Goal: Check status: Check status

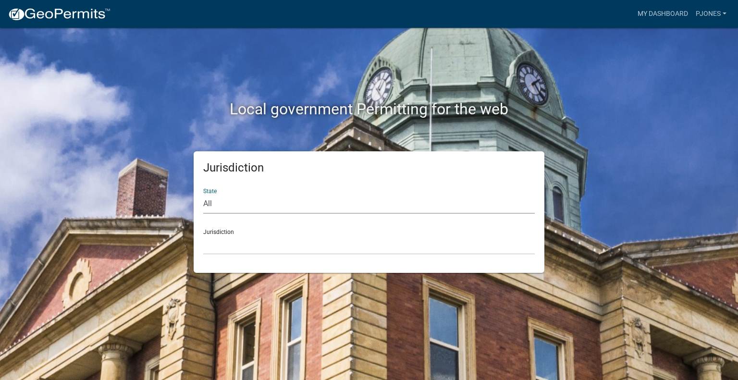
click at [231, 200] on select "All [US_STATE] [US_STATE] [US_STATE] [US_STATE] [US_STATE] [US_STATE] [US_STATE…" at bounding box center [368, 204] width 331 height 20
select select "[US_STATE]"
click at [203, 194] on select "All [US_STATE] [US_STATE] [US_STATE] [US_STATE] [US_STATE] [US_STATE] [US_STATE…" at bounding box center [368, 204] width 331 height 20
click at [235, 243] on select "City of [GEOGRAPHIC_DATA], [US_STATE] City of [GEOGRAPHIC_DATA], [US_STATE] Cit…" at bounding box center [368, 245] width 331 height 20
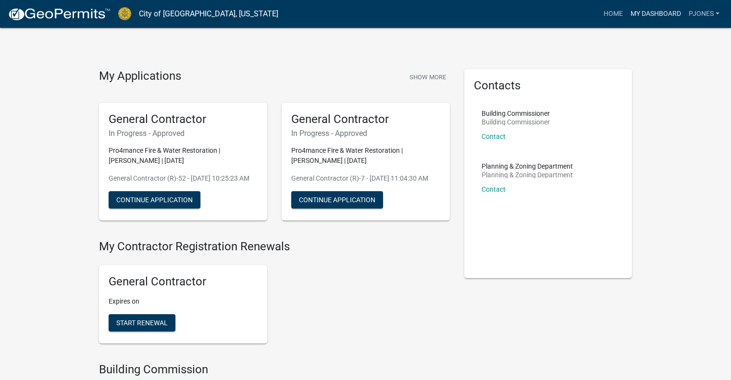
click at [655, 12] on link "My Dashboard" at bounding box center [655, 14] width 58 height 18
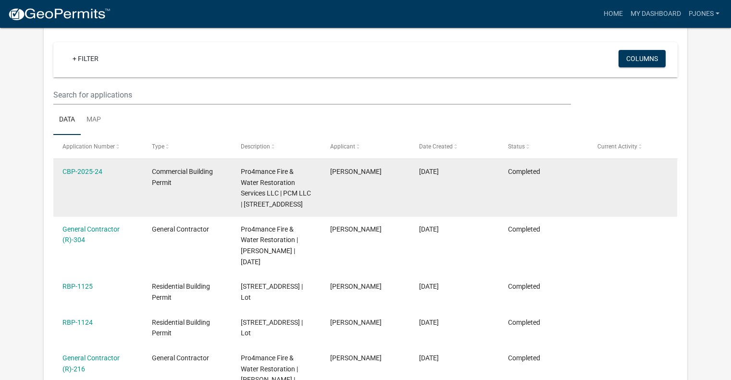
scroll to position [79, 0]
click at [77, 175] on div "CBP-2025-24" at bounding box center [97, 171] width 71 height 11
click at [78, 173] on link "CBP-2025-24" at bounding box center [82, 172] width 40 height 8
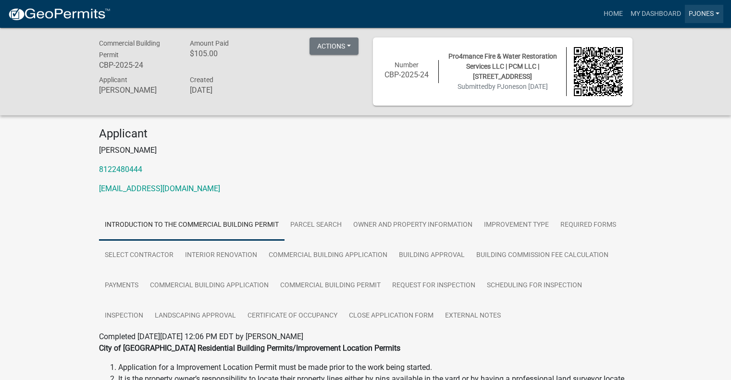
click at [696, 15] on link "PJones" at bounding box center [703, 14] width 38 height 18
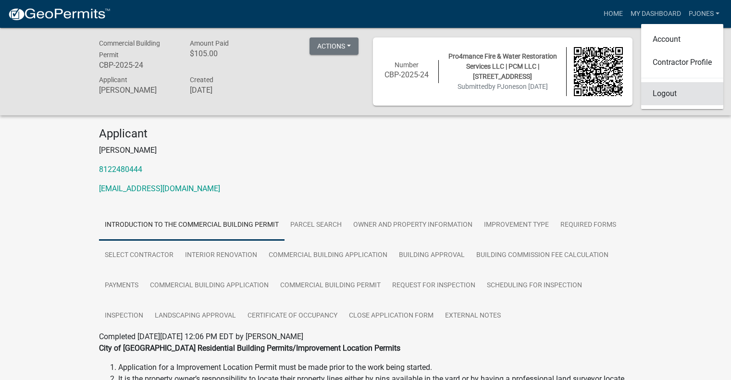
click at [661, 97] on link "Logout" at bounding box center [682, 93] width 82 height 23
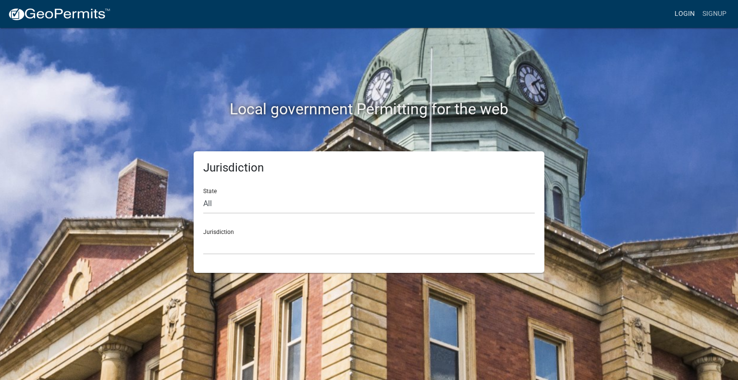
click at [683, 13] on link "Login" at bounding box center [685, 14] width 28 height 18
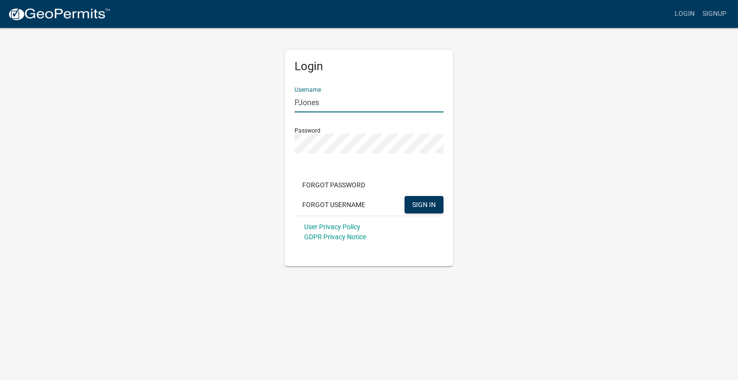
click at [331, 96] on input "PJones" at bounding box center [368, 103] width 149 height 20
type input "[EMAIL_ADDRESS][DOMAIN_NAME]"
click at [430, 205] on span "SIGN IN" at bounding box center [424, 204] width 24 height 8
